Goal: Navigation & Orientation: Find specific page/section

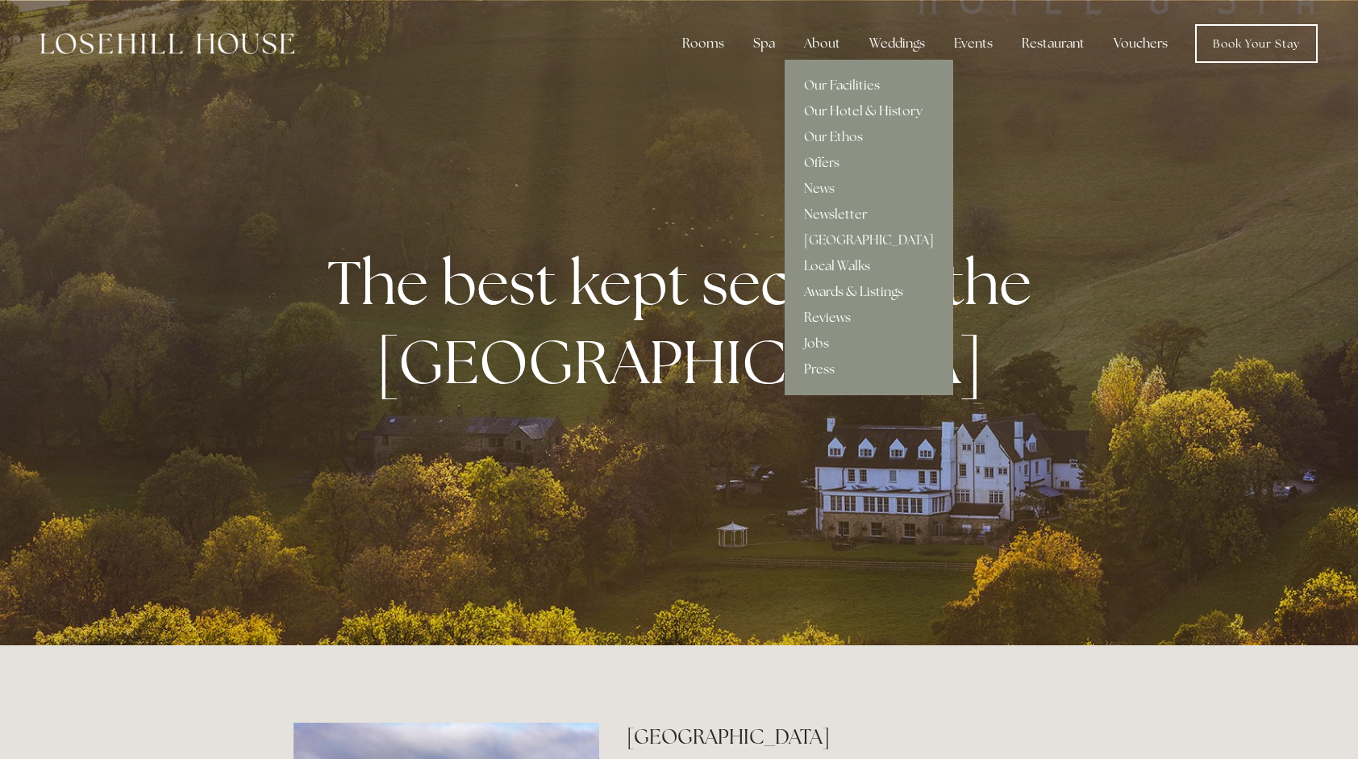
click at [826, 316] on link "Reviews" at bounding box center [869, 318] width 169 height 26
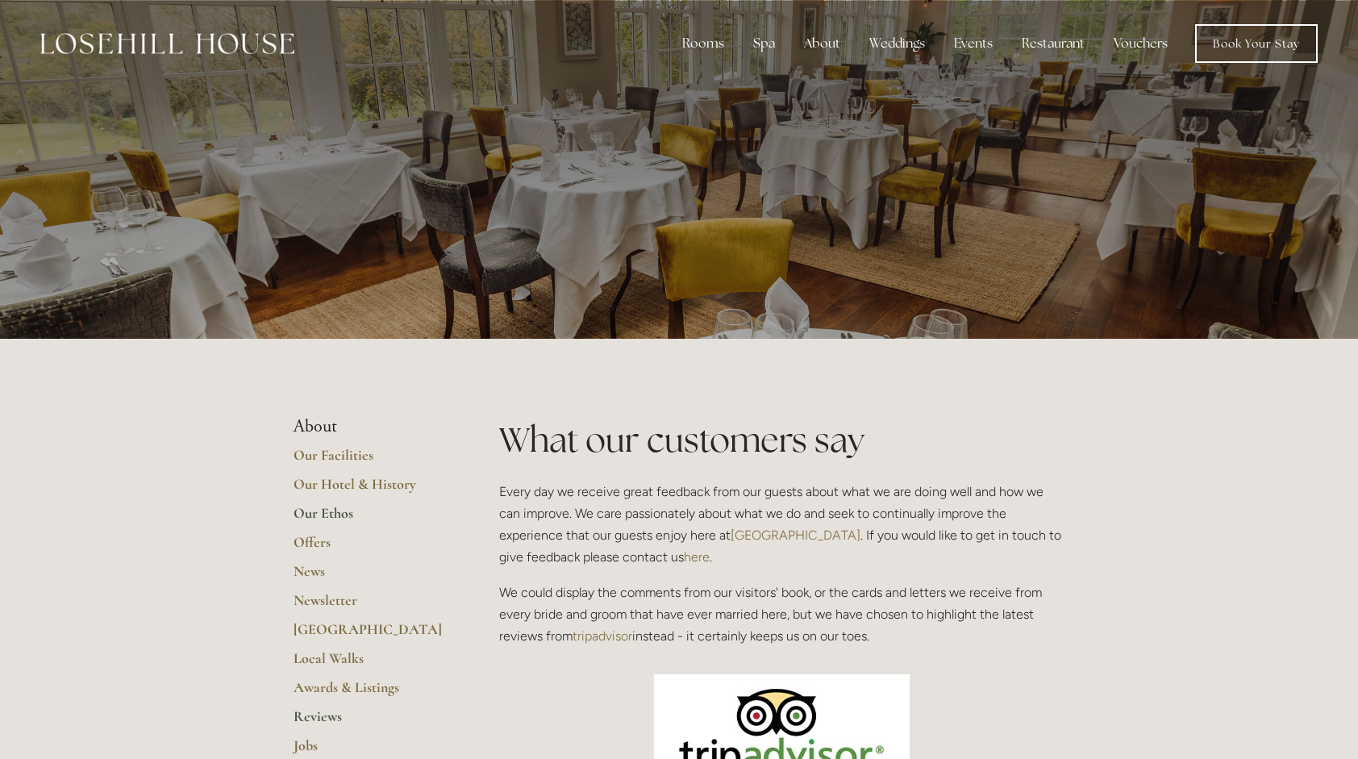
click at [310, 511] on link "Our Ethos" at bounding box center [371, 518] width 154 height 29
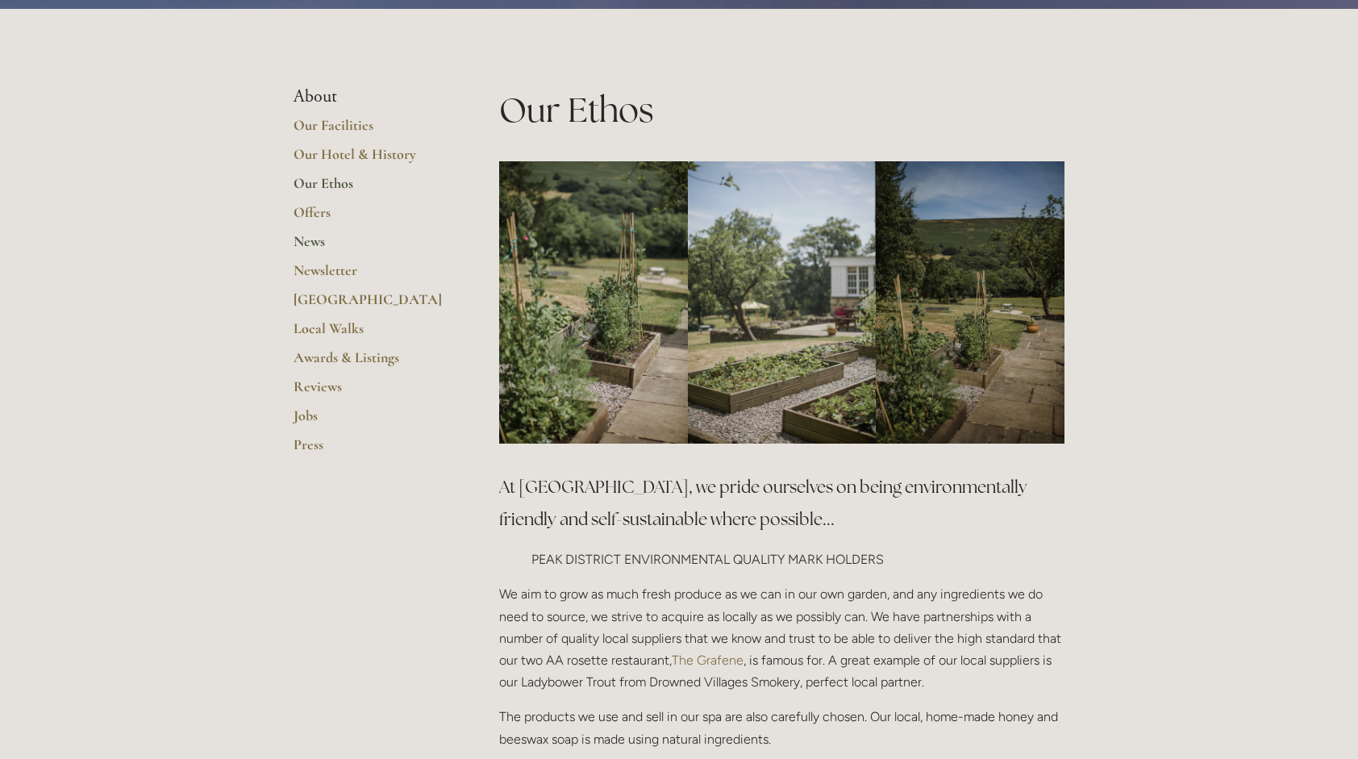
scroll to position [261, 0]
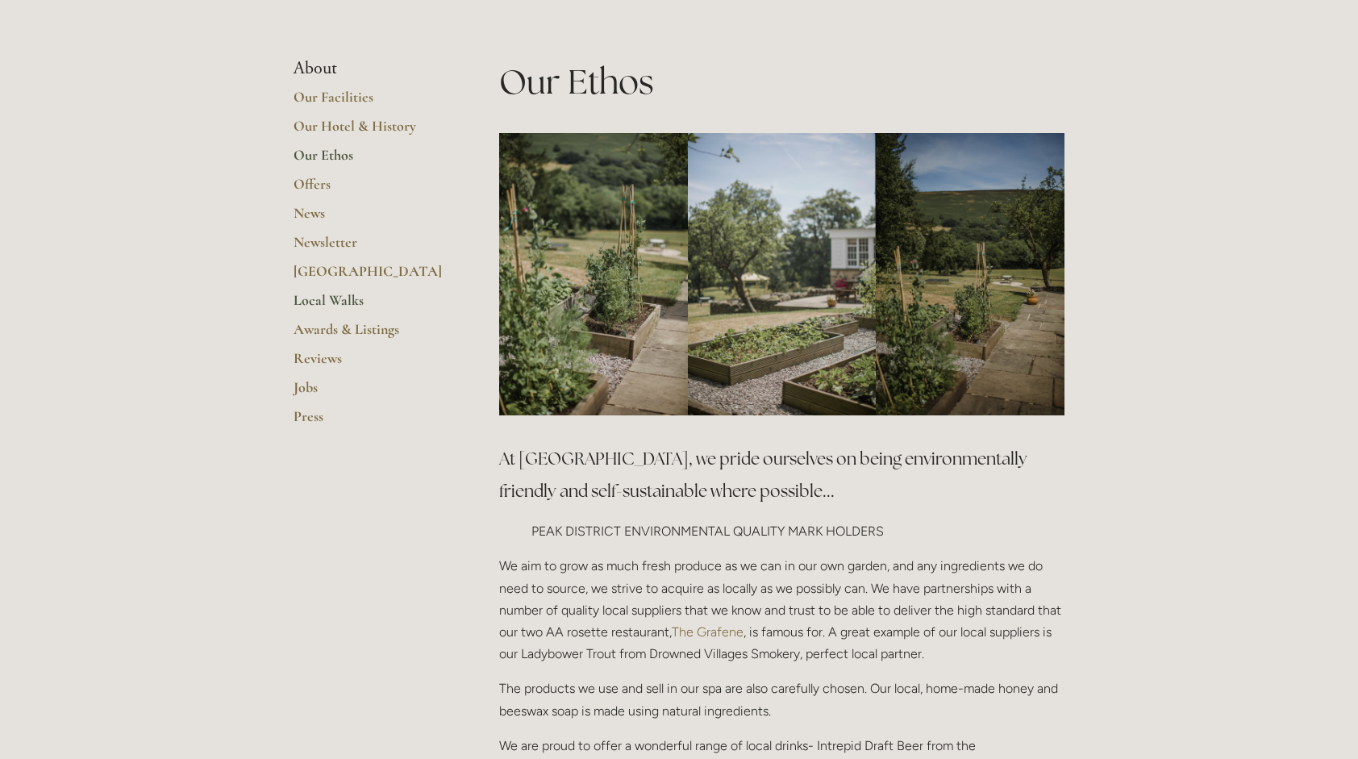
click at [315, 300] on link "Local Walks" at bounding box center [371, 305] width 154 height 29
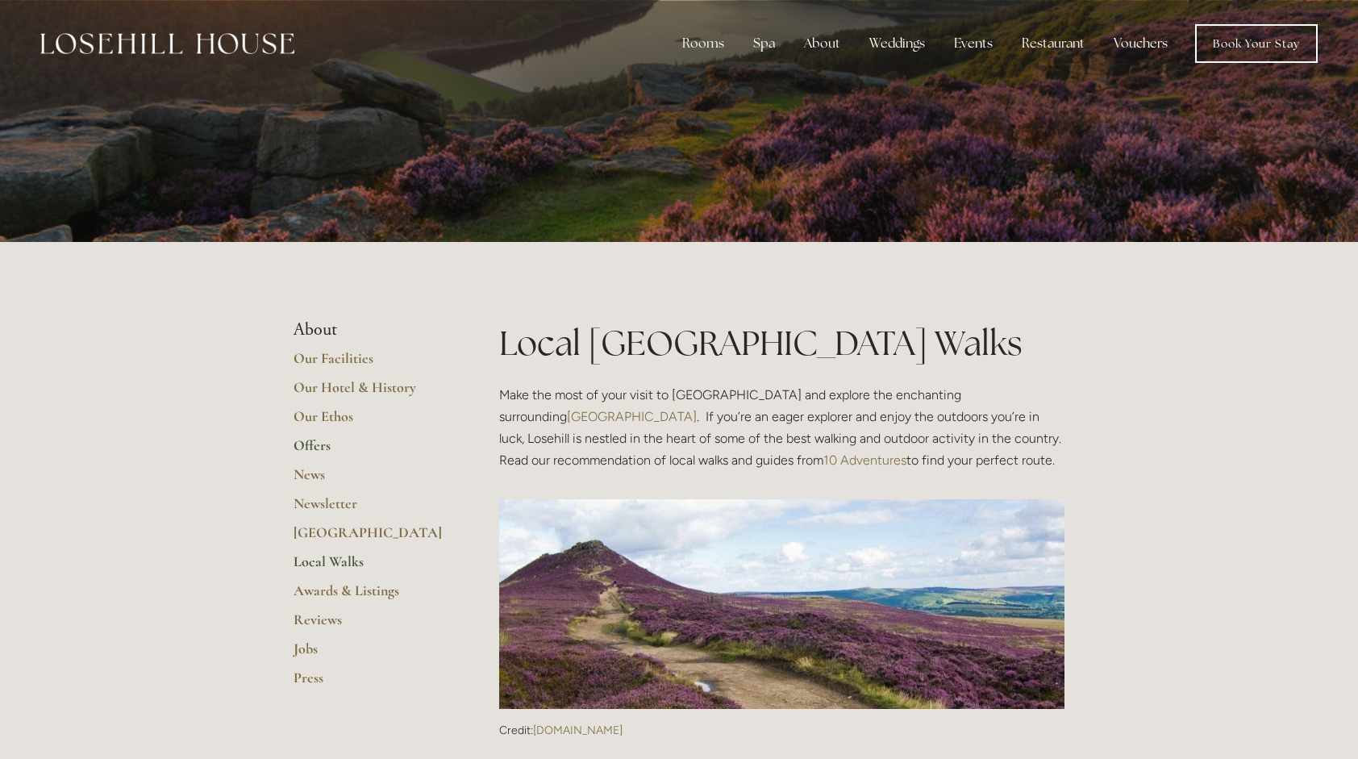
click at [313, 440] on link "Offers" at bounding box center [371, 450] width 154 height 29
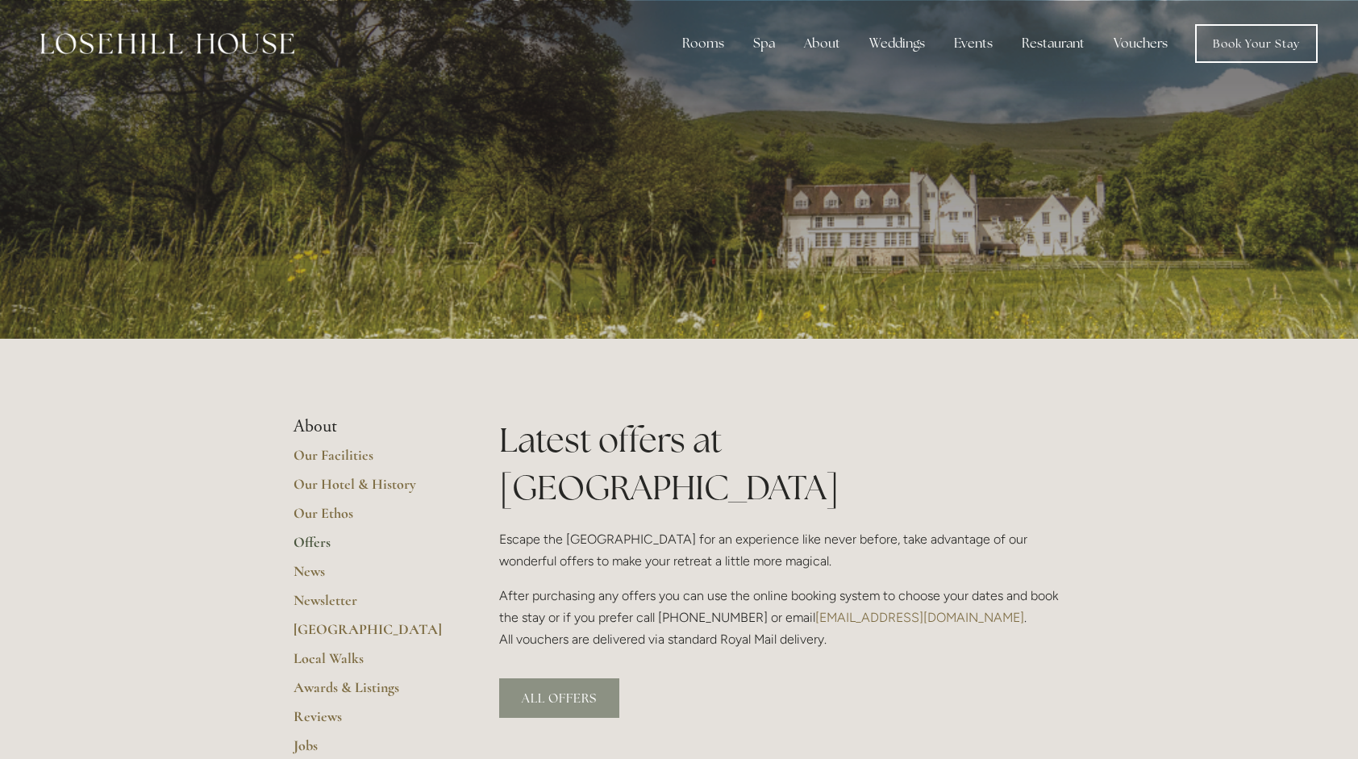
click at [575, 678] on link "ALL OFFERS" at bounding box center [559, 698] width 120 height 40
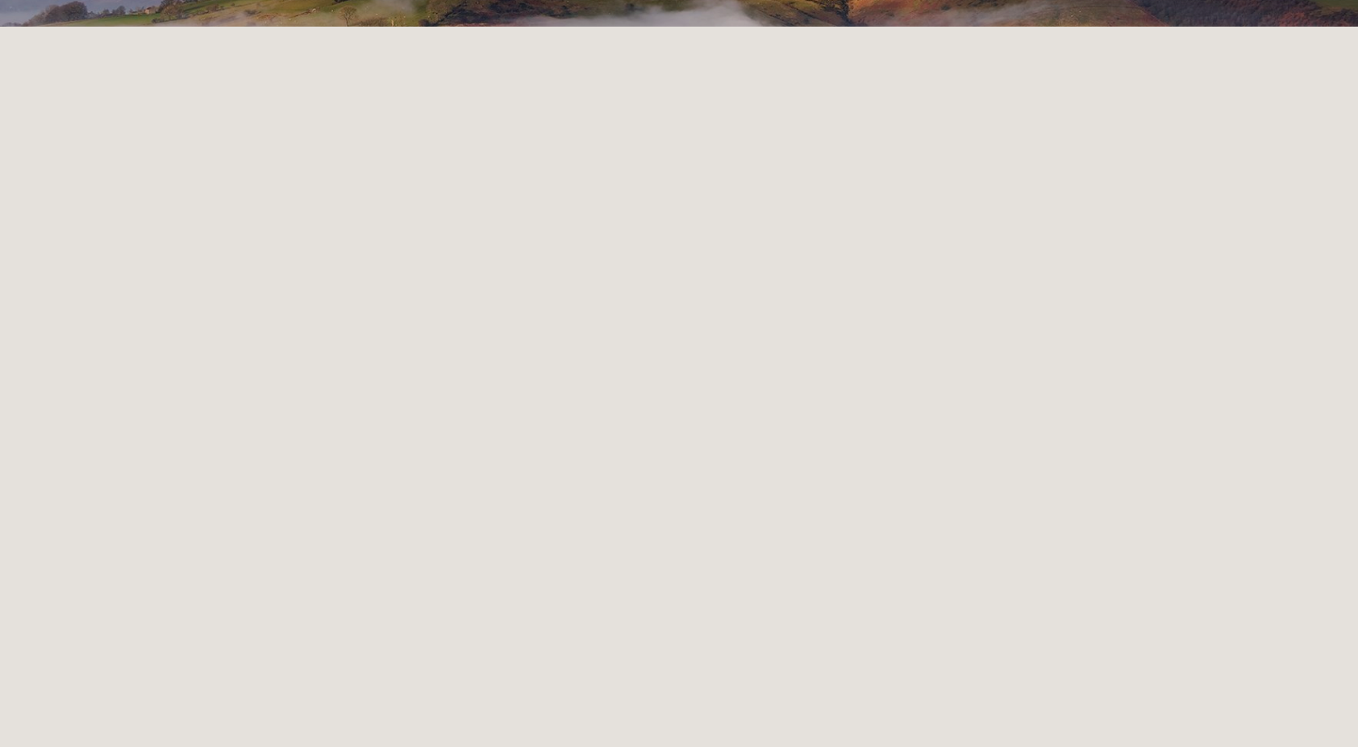
scroll to position [340, 0]
